Goal: Check status: Check status

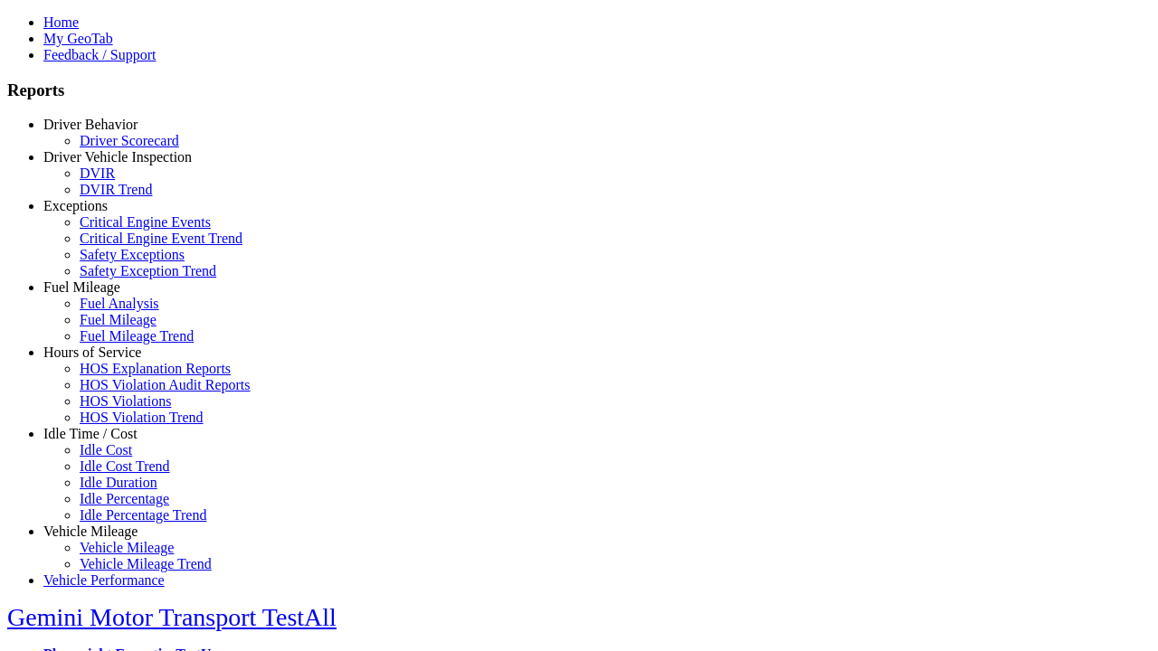
click at [104, 295] on link "Fuel Mileage" at bounding box center [81, 286] width 77 height 15
click at [118, 344] on link "Fuel Mileage Trend" at bounding box center [137, 335] width 114 height 15
select select "**"
type input "*********"
